Goal: Information Seeking & Learning: Learn about a topic

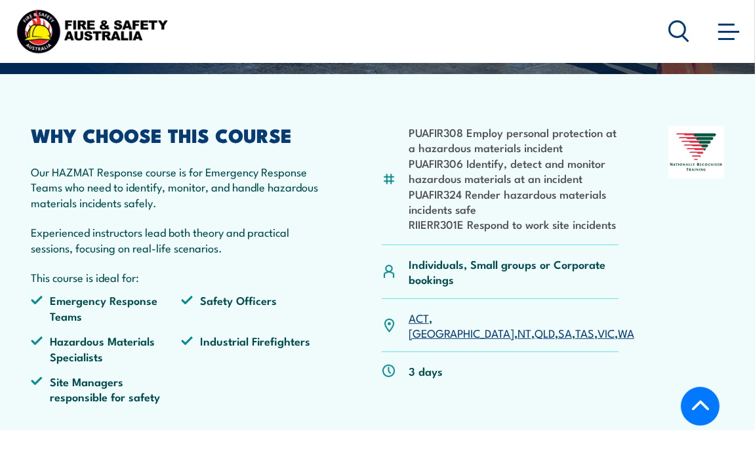
scroll to position [276, 0]
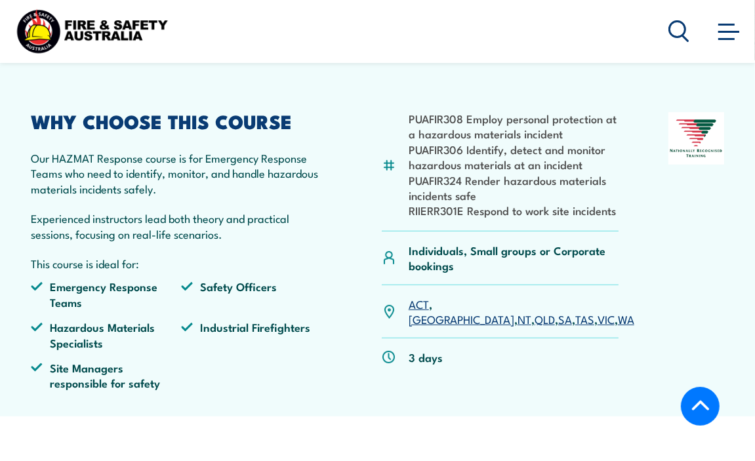
click at [598, 311] on link "VIC" at bounding box center [606, 319] width 17 height 16
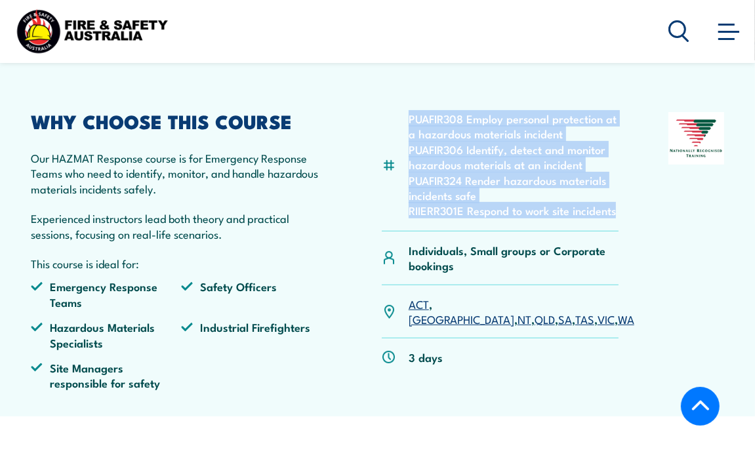
drag, startPoint x: 617, startPoint y: 211, endPoint x: 397, endPoint y: 117, distance: 239.1
click at [397, 117] on div "PUAFIR308 Employ personal protection at a hazardous materials incident PUAFIR30…" at bounding box center [500, 171] width 237 height 119
copy ul "PUAFIR308 Employ personal protection at a hazardous materials incident PUAFIR30…"
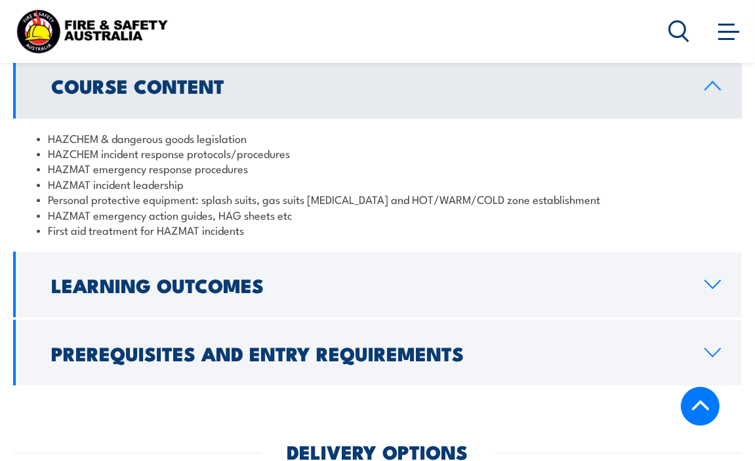
scroll to position [1072, 0]
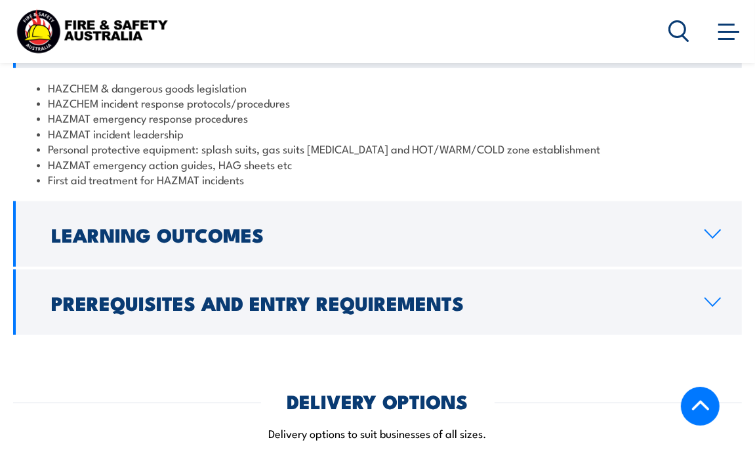
click at [706, 232] on icon at bounding box center [713, 234] width 18 height 11
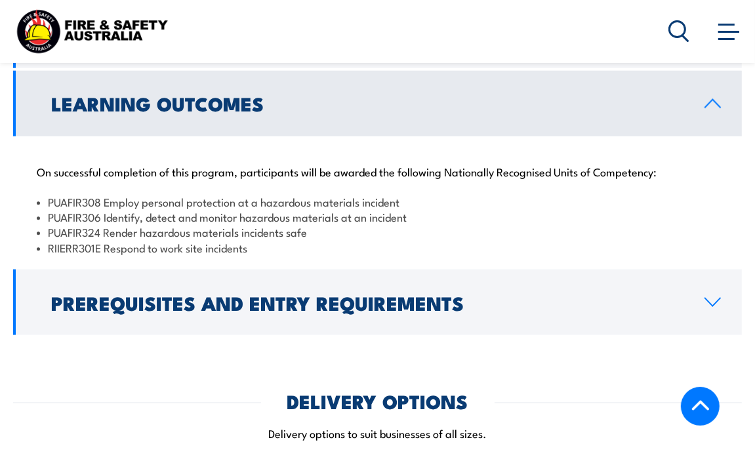
click at [95, 140] on div "On successful completion of this program, participants will be awarded the foll…" at bounding box center [377, 202] width 729 height 131
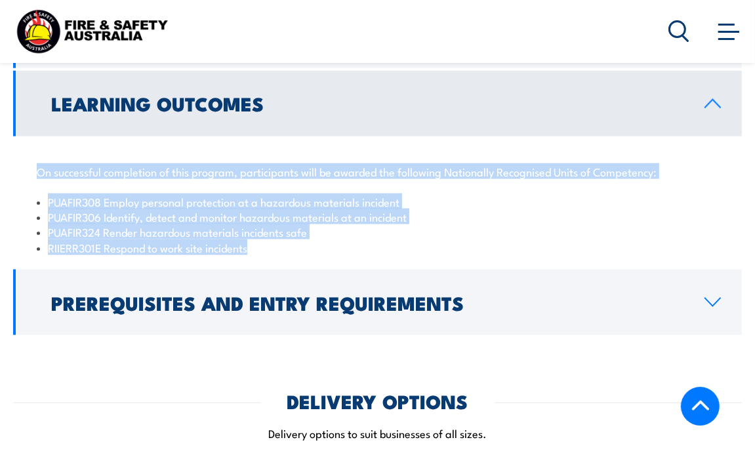
drag, startPoint x: 38, startPoint y: 169, endPoint x: 270, endPoint y: 259, distance: 248.9
click at [270, 259] on div "On successful completion of this program, participants will be awarded the foll…" at bounding box center [377, 202] width 729 height 131
copy div "On successful completion of this program, participants will be awarded the foll…"
click at [396, 114] on link "Learning Outcomes" at bounding box center [377, 104] width 729 height 66
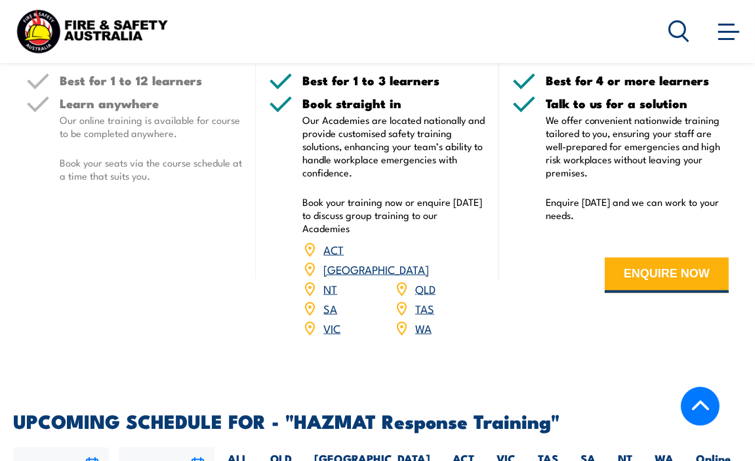
scroll to position [1468, 0]
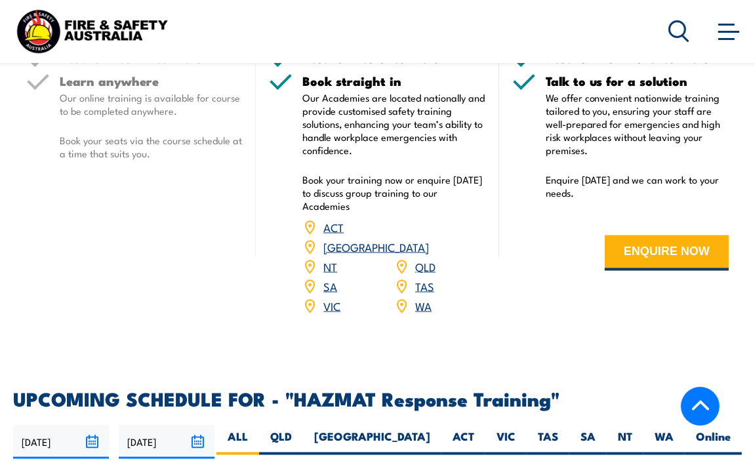
click at [339, 298] on link "VIC" at bounding box center [332, 306] width 17 height 16
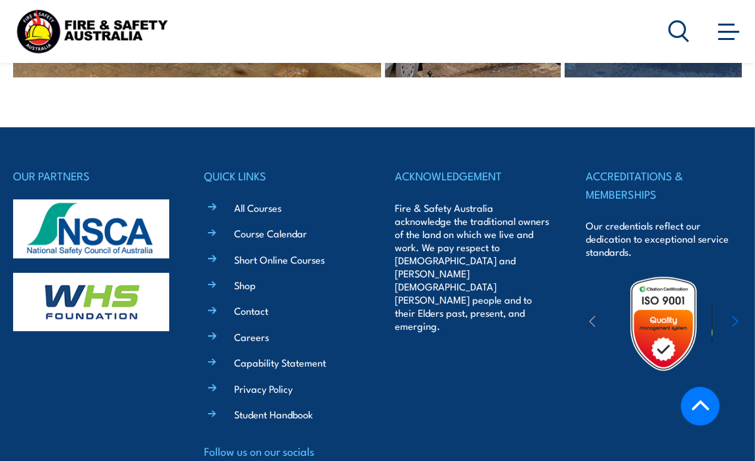
scroll to position [3244, 0]
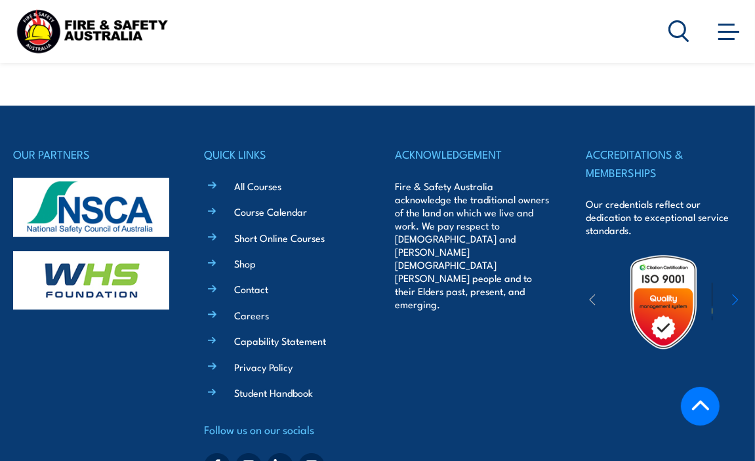
click at [172, 39] on div "Courses Course Calendar Emergency Response Services Services Overview Emergency…" at bounding box center [377, 31] width 729 height 52
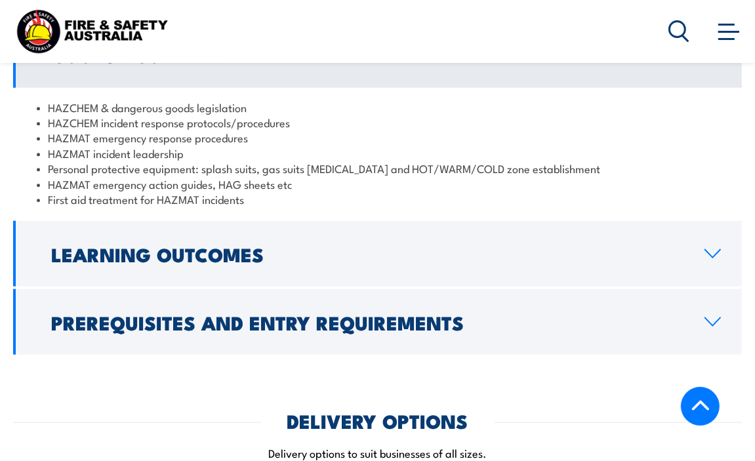
scroll to position [1067, 0]
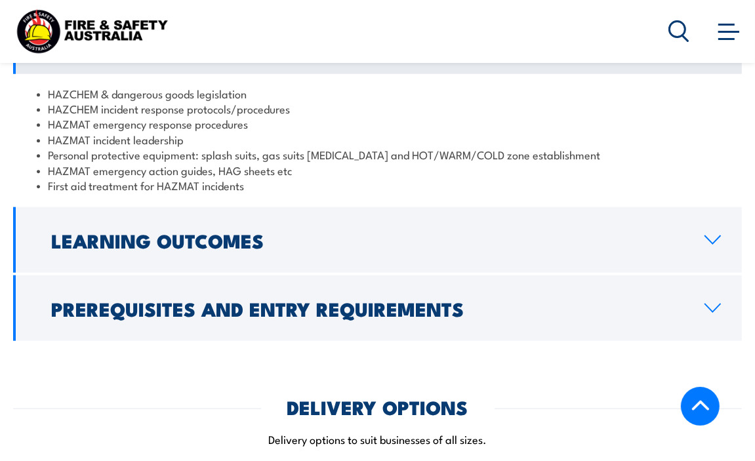
click at [717, 236] on icon at bounding box center [713, 240] width 18 height 11
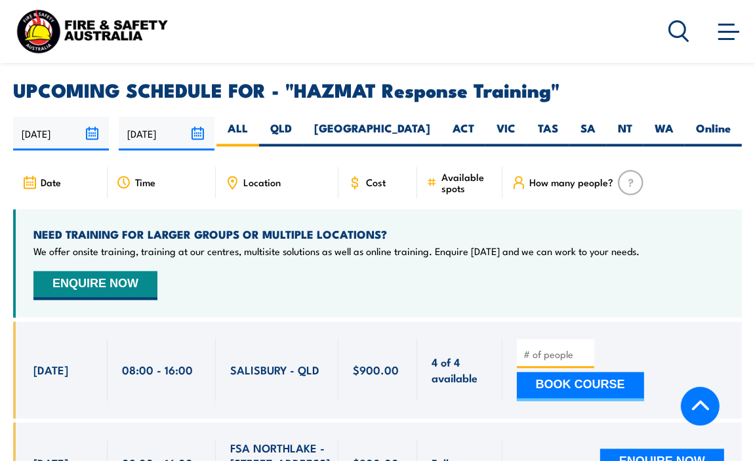
scroll to position [1959, 0]
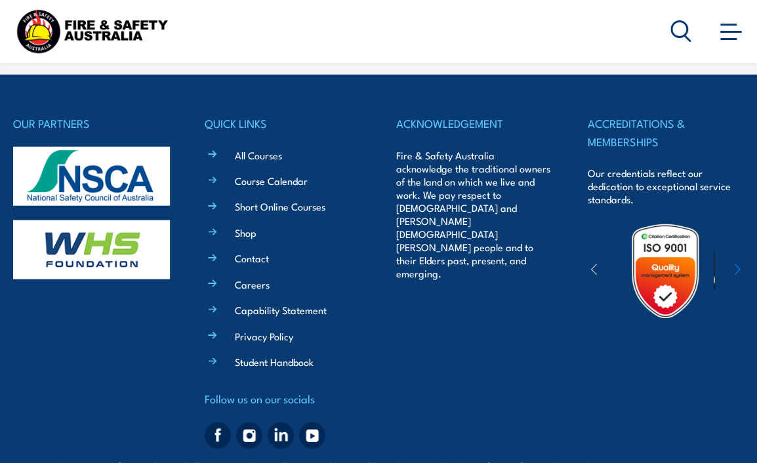
scroll to position [1114, 0]
